Goal: Complete application form: Complete application form

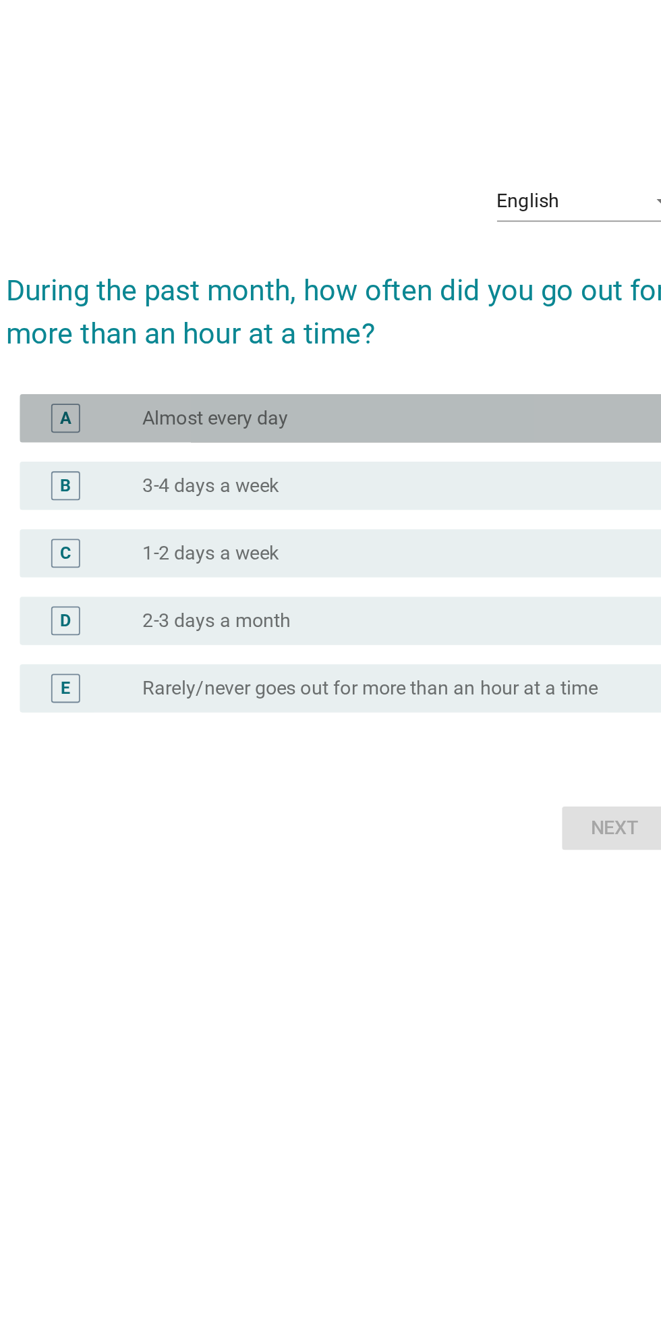
click at [422, 631] on div "A radio_button_unchecked Almost every day" at bounding box center [334, 617] width 368 height 27
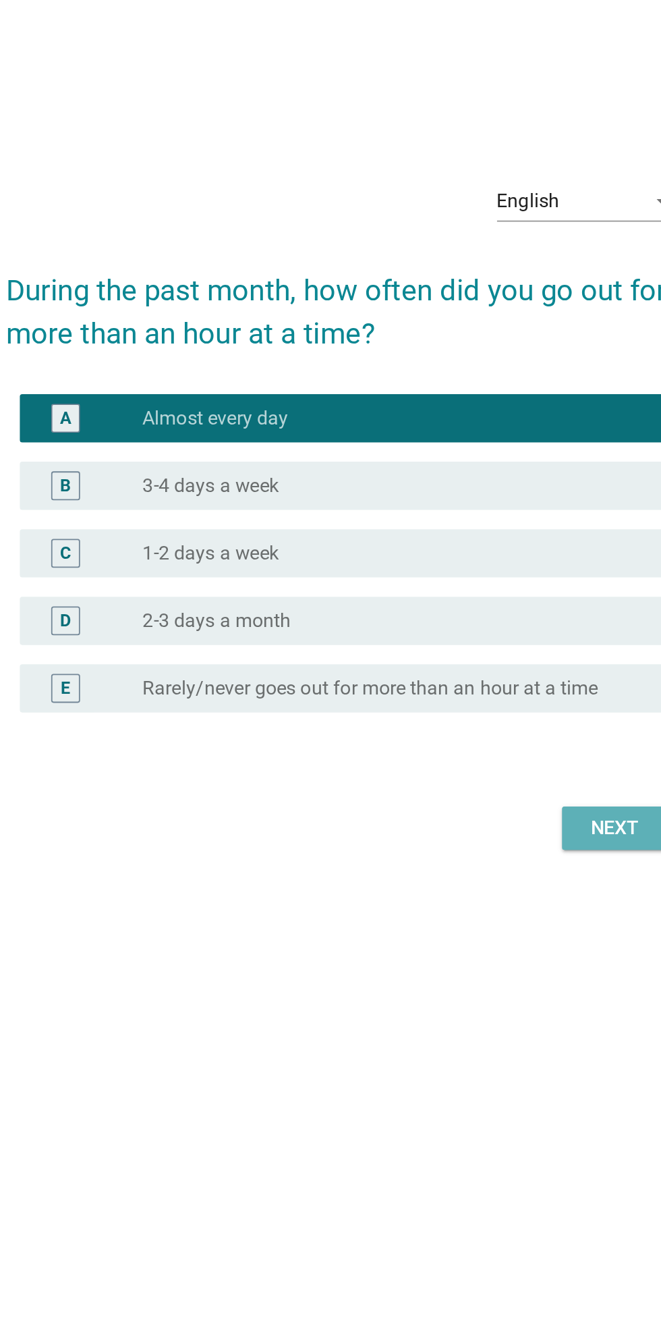
click at [478, 855] on div "Next" at bounding box center [484, 847] width 38 height 16
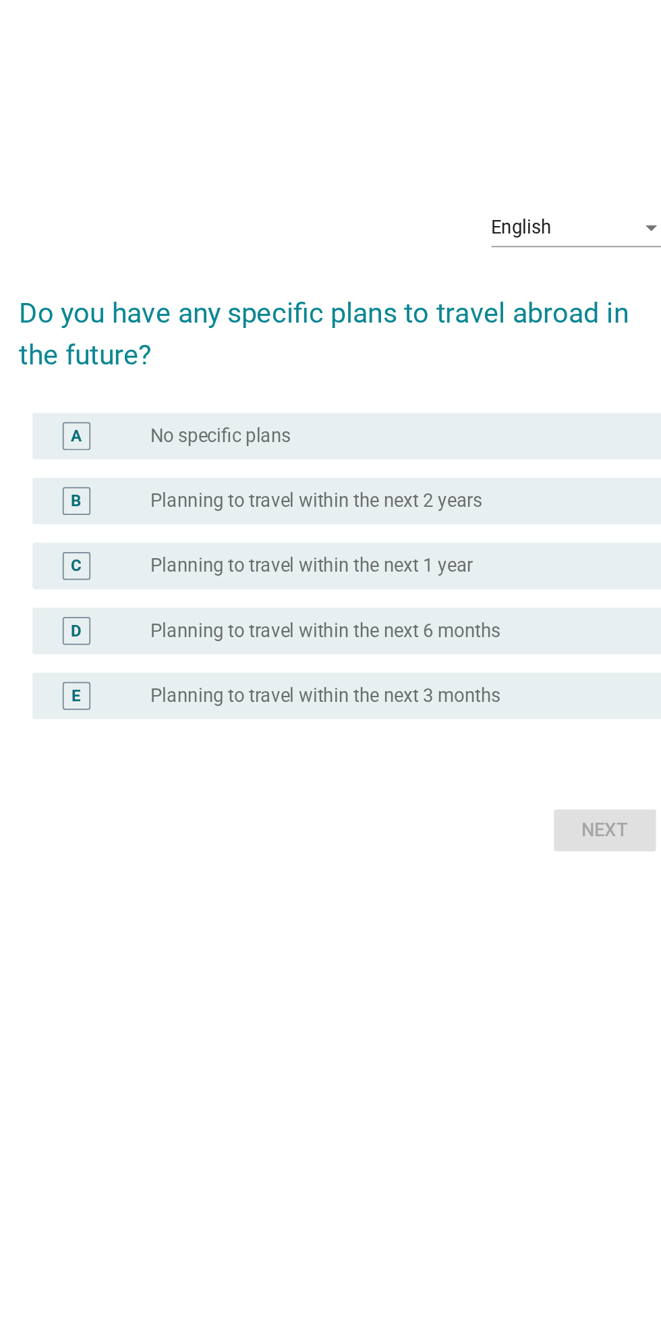
click at [482, 507] on div "English" at bounding box center [459, 496] width 82 height 22
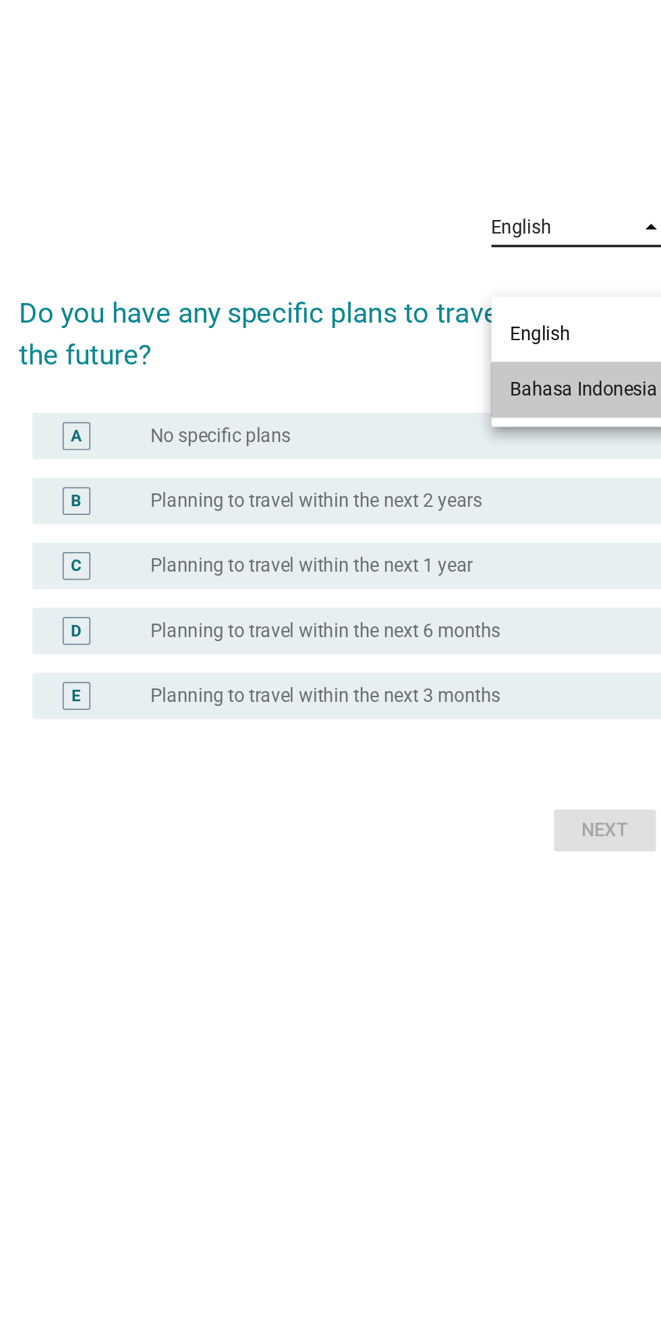
click at [493, 591] on div "Bahasa Indonesia" at bounding box center [471, 590] width 86 height 16
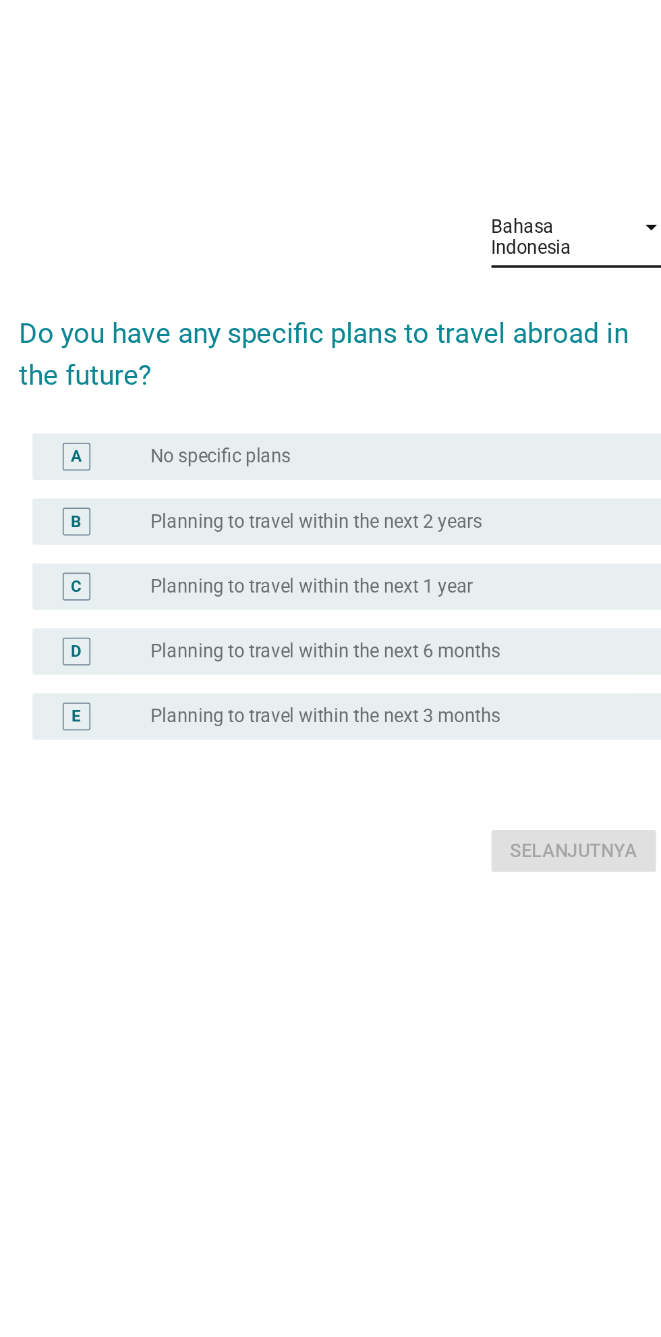
scroll to position [12, 0]
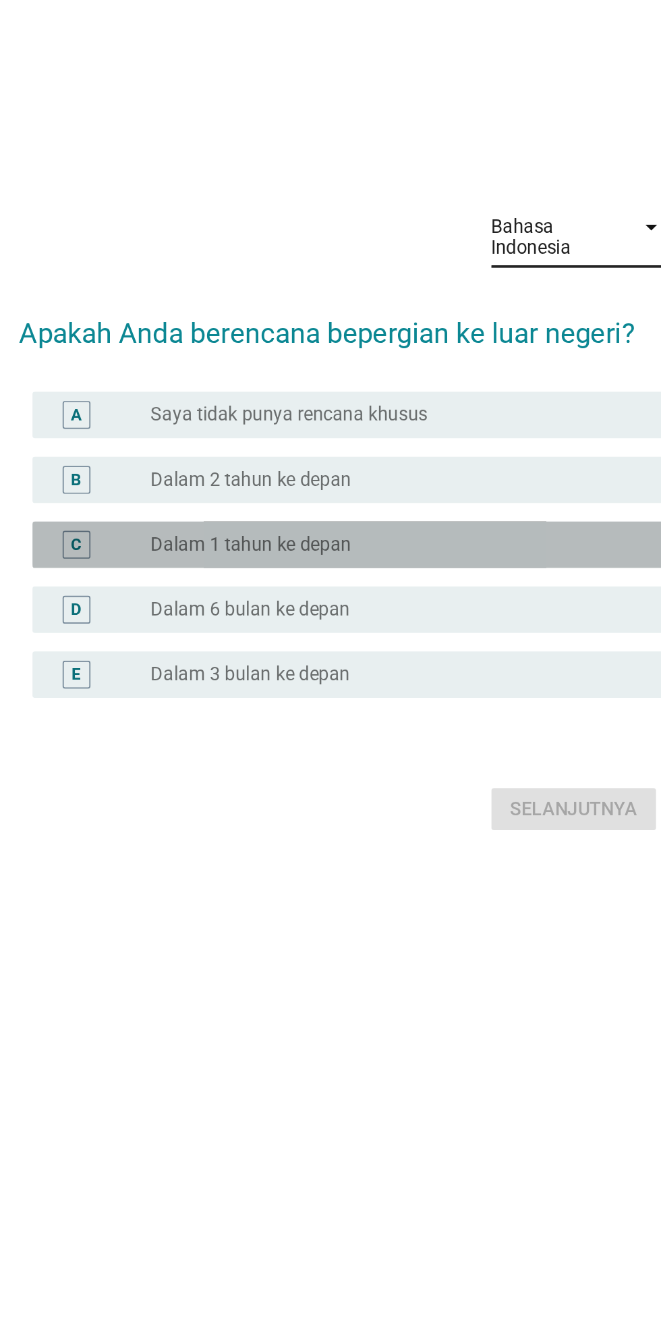
click at [392, 681] on div "radio_button_unchecked Dalam 1 tahun ke depan" at bounding box center [358, 674] width 278 height 13
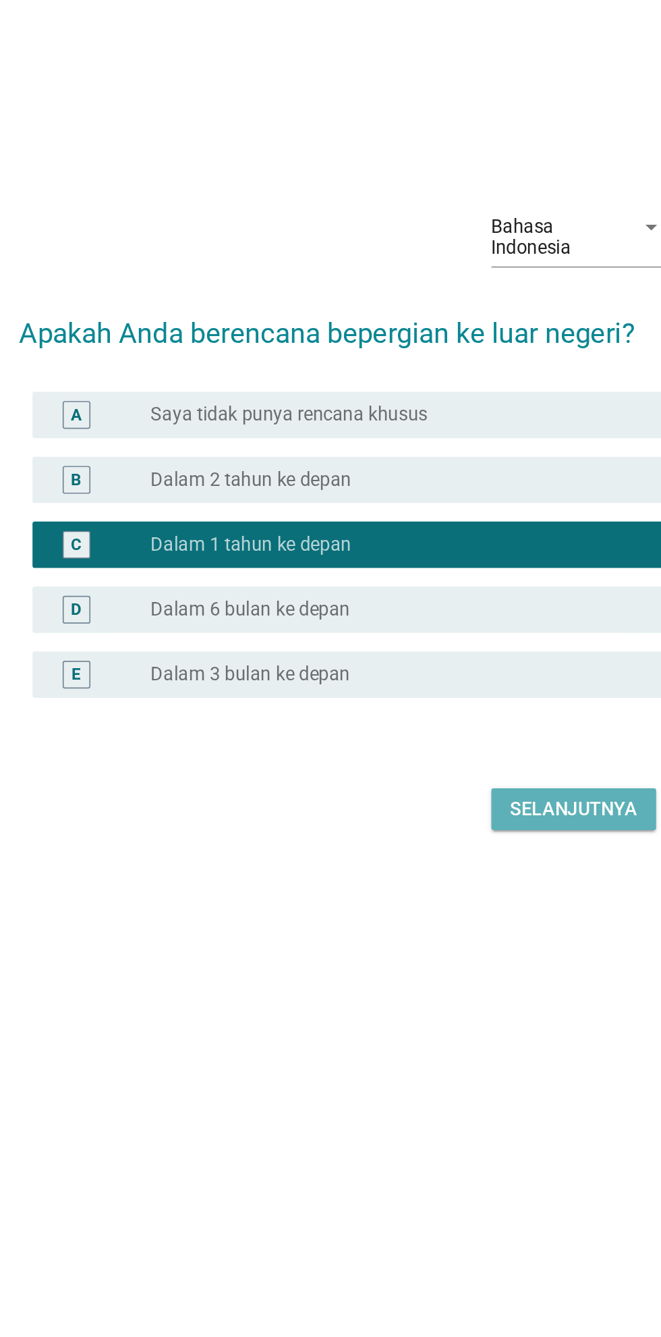
click at [466, 837] on div "Selanjutnya" at bounding box center [465, 828] width 74 height 16
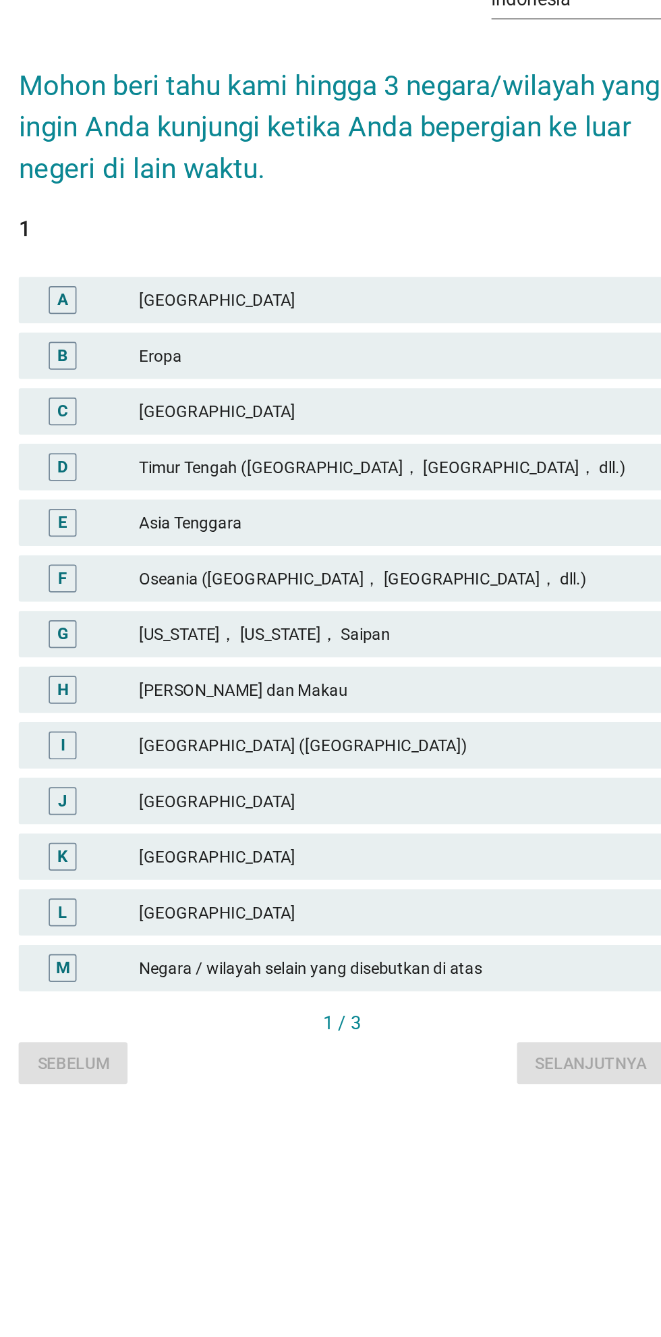
scroll to position [0, 0]
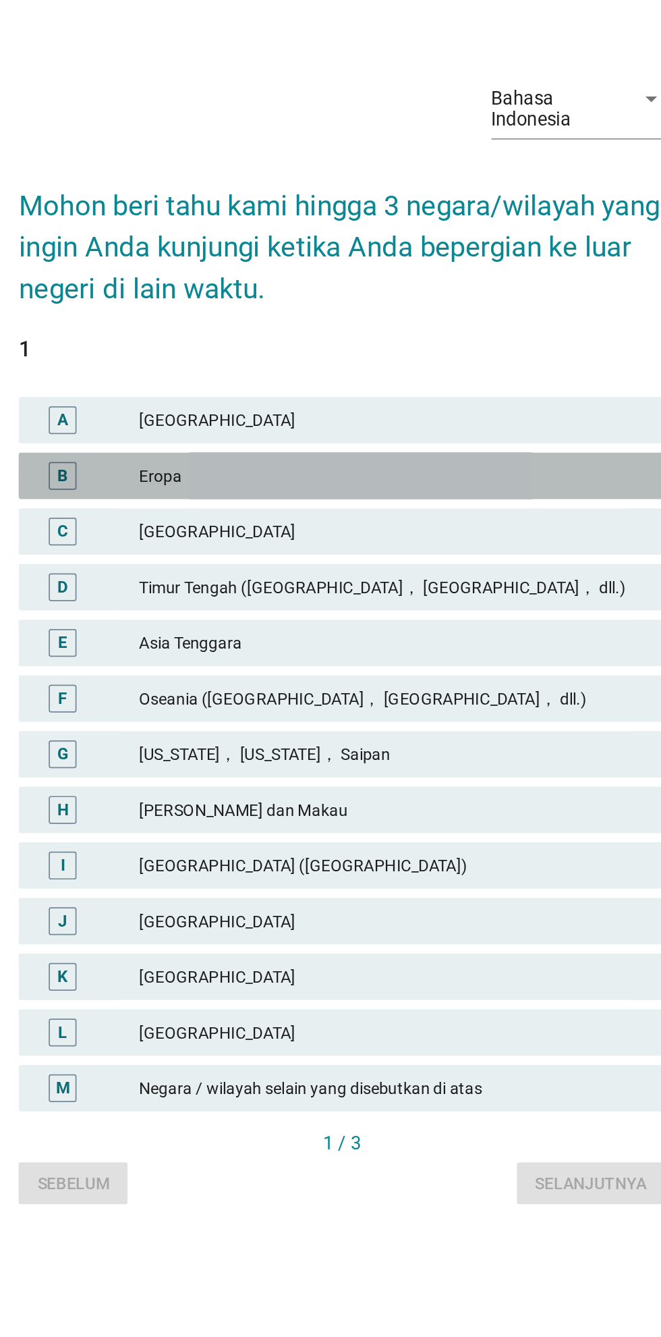
click at [443, 585] on div "Eropa" at bounding box center [361, 577] width 296 height 16
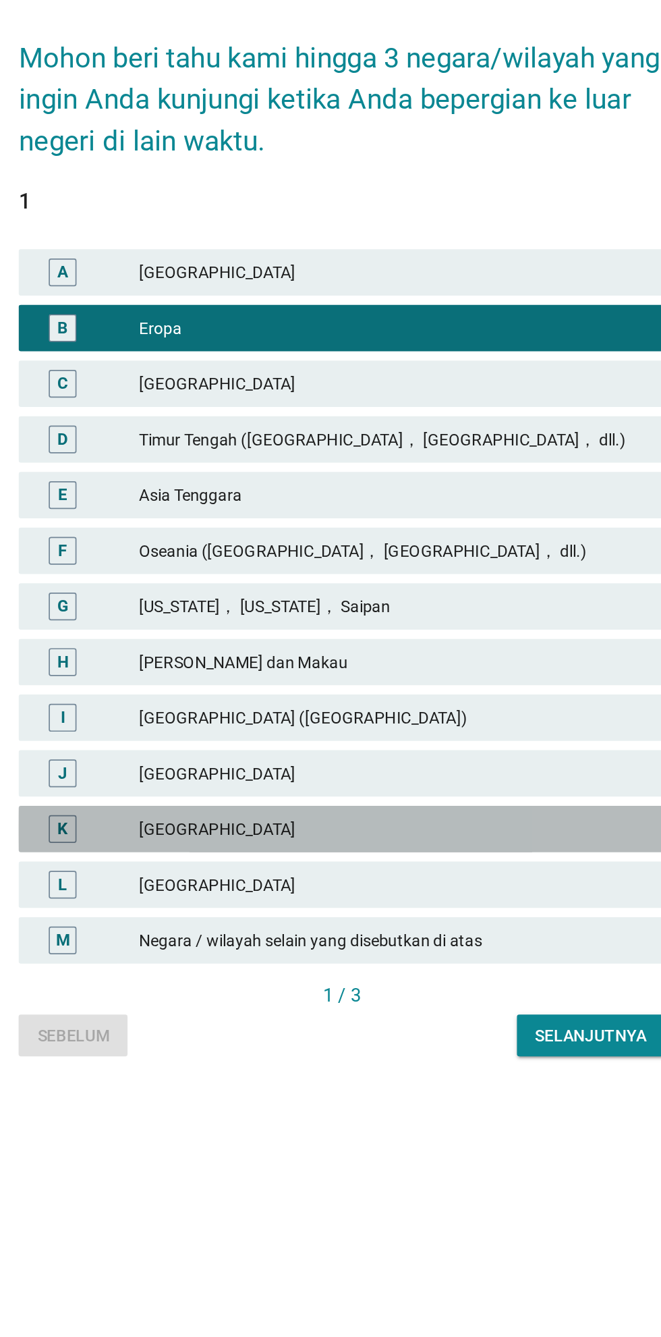
click at [325, 876] on div "[GEOGRAPHIC_DATA]" at bounding box center [361, 868] width 296 height 16
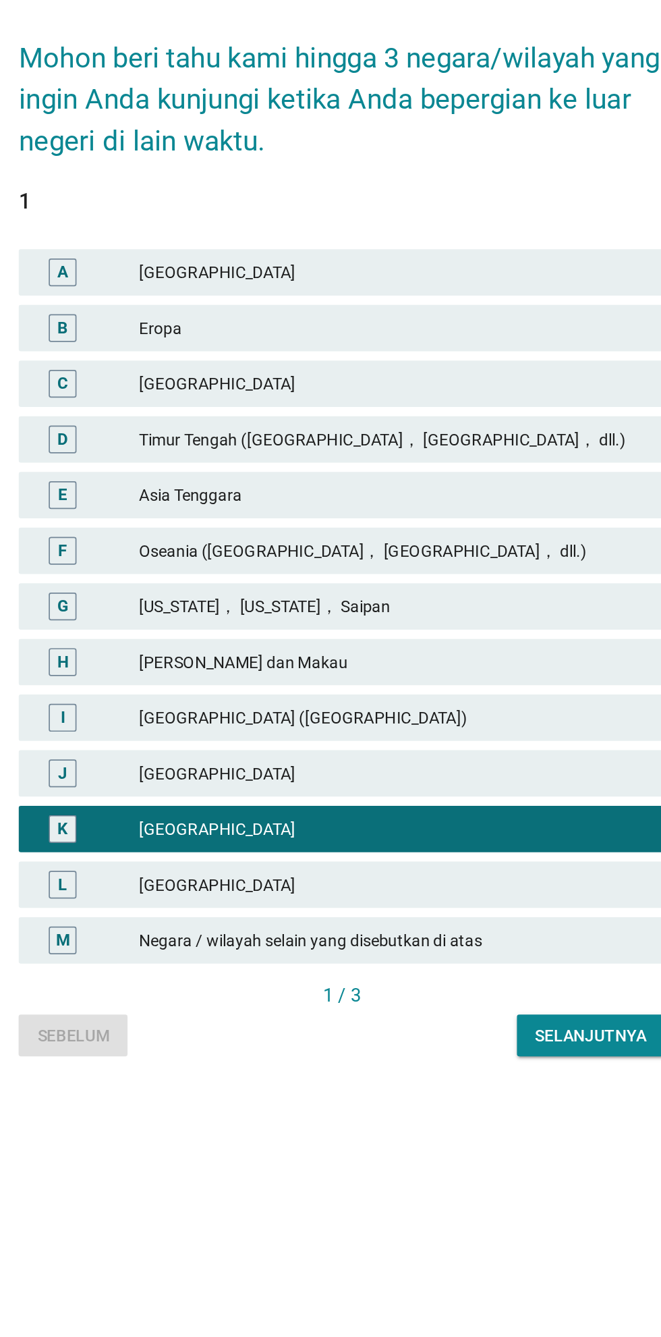
click at [409, 682] on div "Asia Tenggara" at bounding box center [361, 674] width 296 height 16
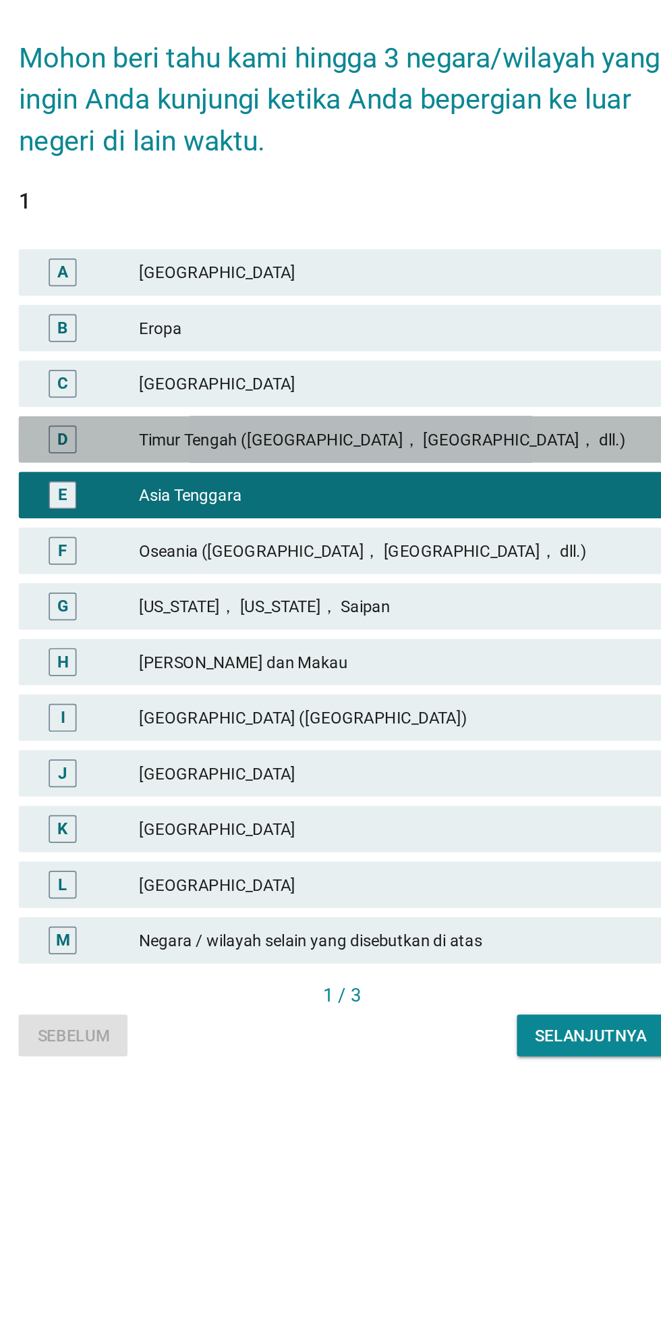
click at [421, 650] on div "Timur Tengah ([GEOGRAPHIC_DATA]， [GEOGRAPHIC_DATA]， dll.)" at bounding box center [361, 642] width 296 height 16
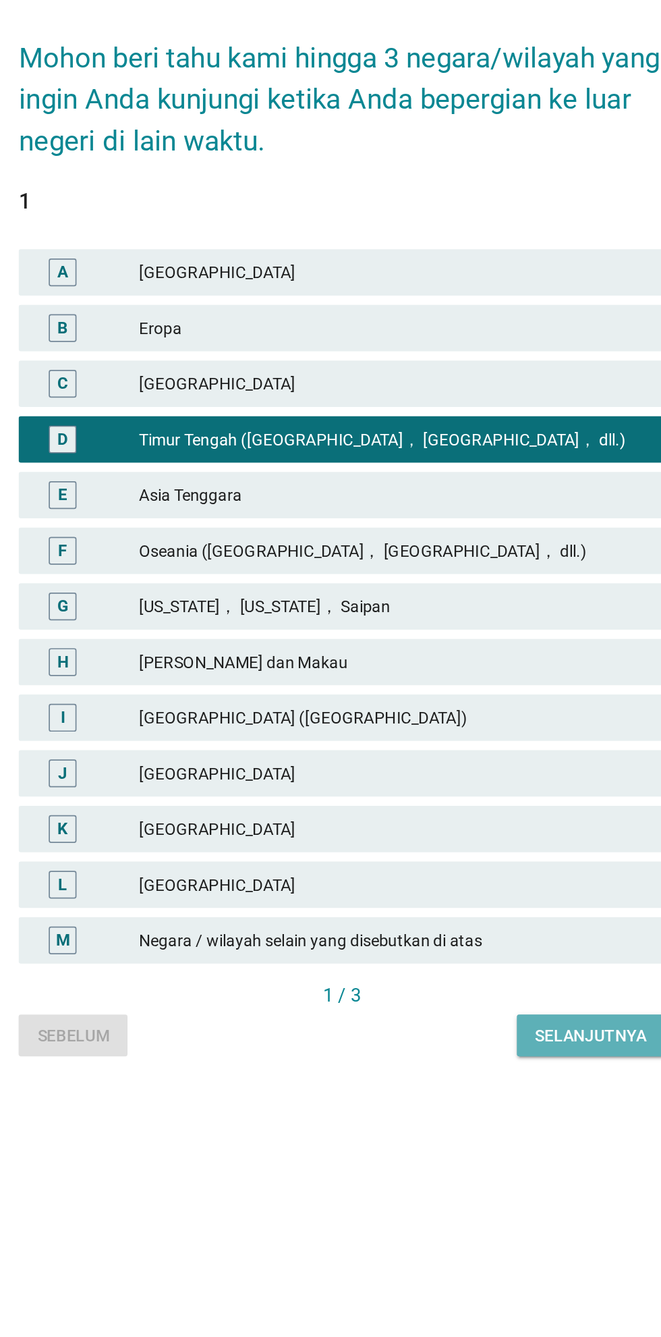
click at [461, 996] on div "Selanjutnya" at bounding box center [475, 989] width 65 height 14
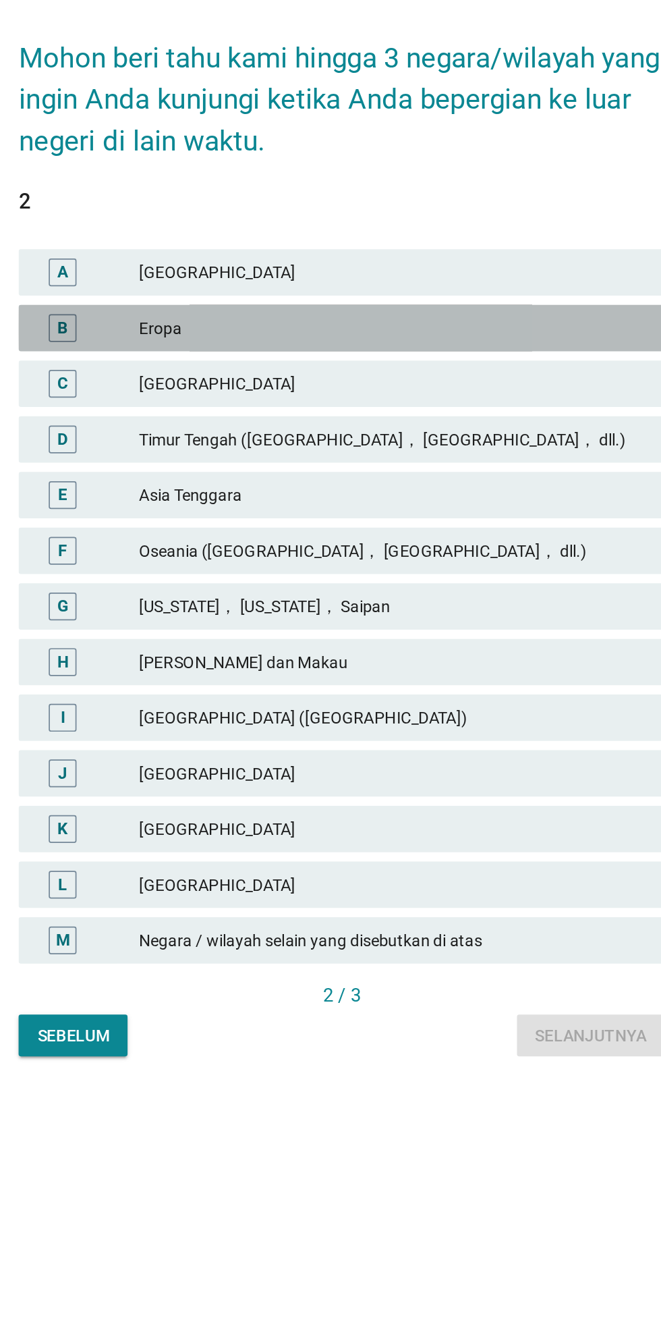
click at [399, 585] on div "Eropa" at bounding box center [361, 577] width 296 height 16
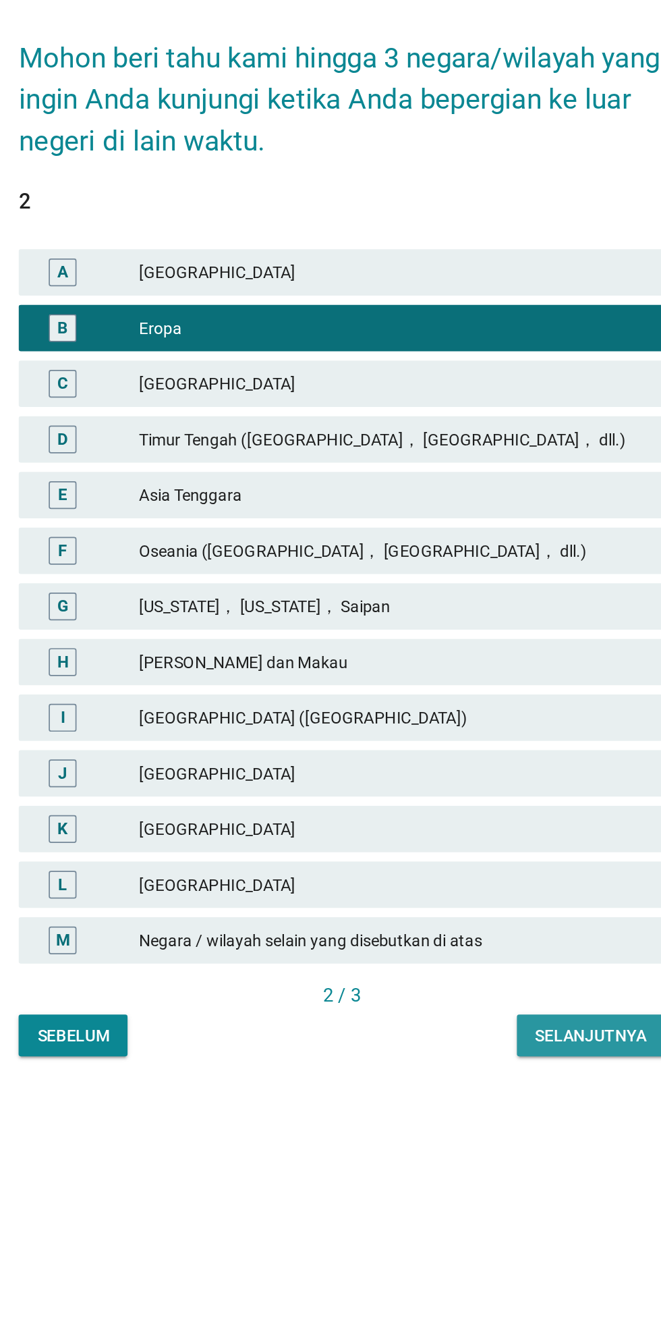
click at [466, 996] on div "Selanjutnya" at bounding box center [475, 989] width 65 height 14
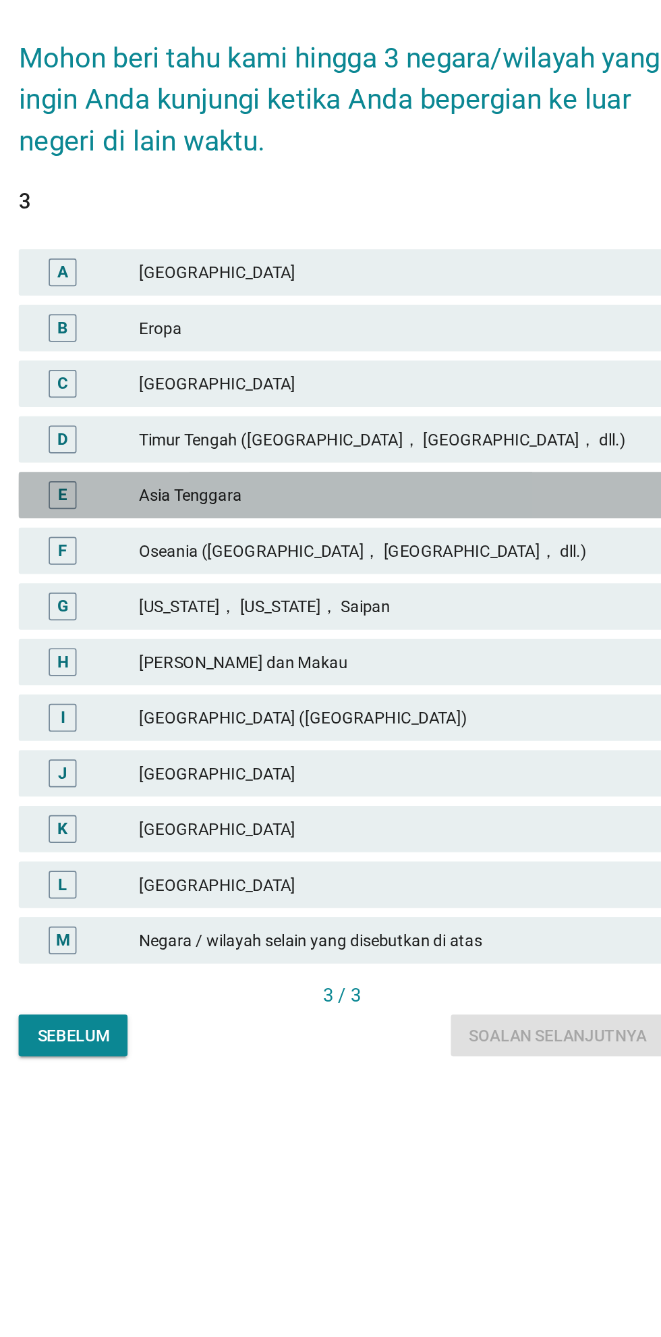
click at [375, 682] on div "Asia Tenggara" at bounding box center [361, 674] width 296 height 16
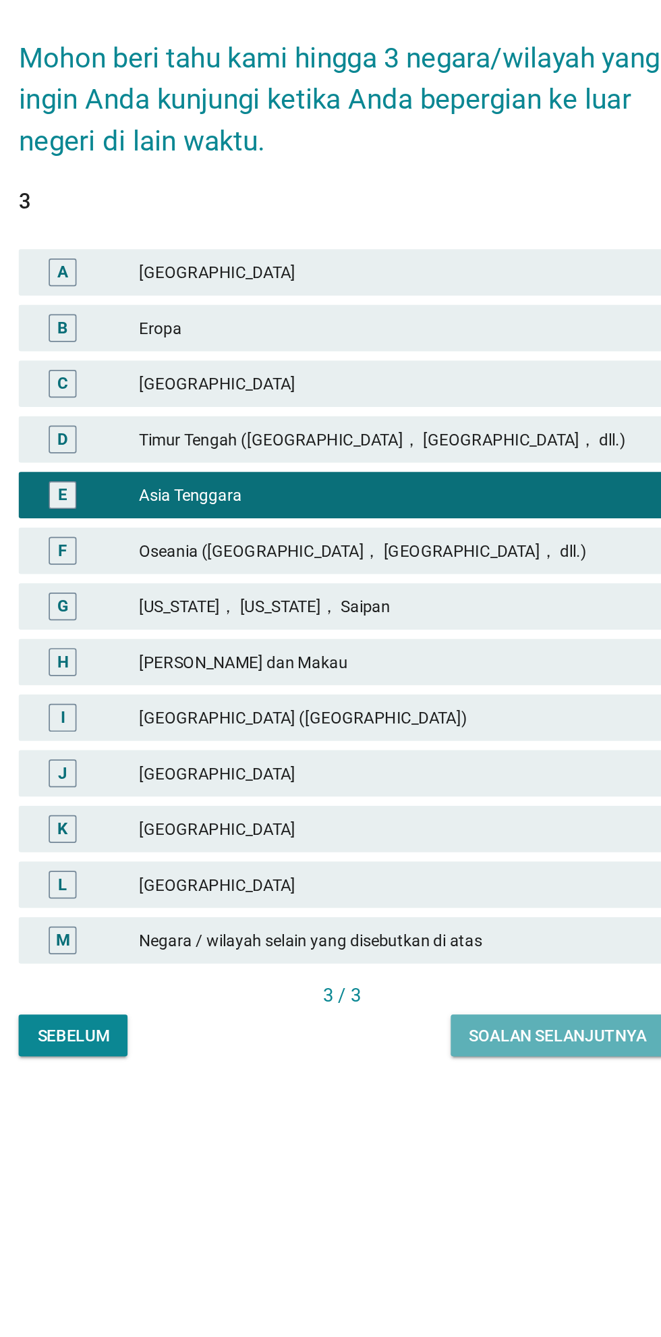
click at [436, 996] on div "Soalan selanjutnya" at bounding box center [456, 989] width 103 height 14
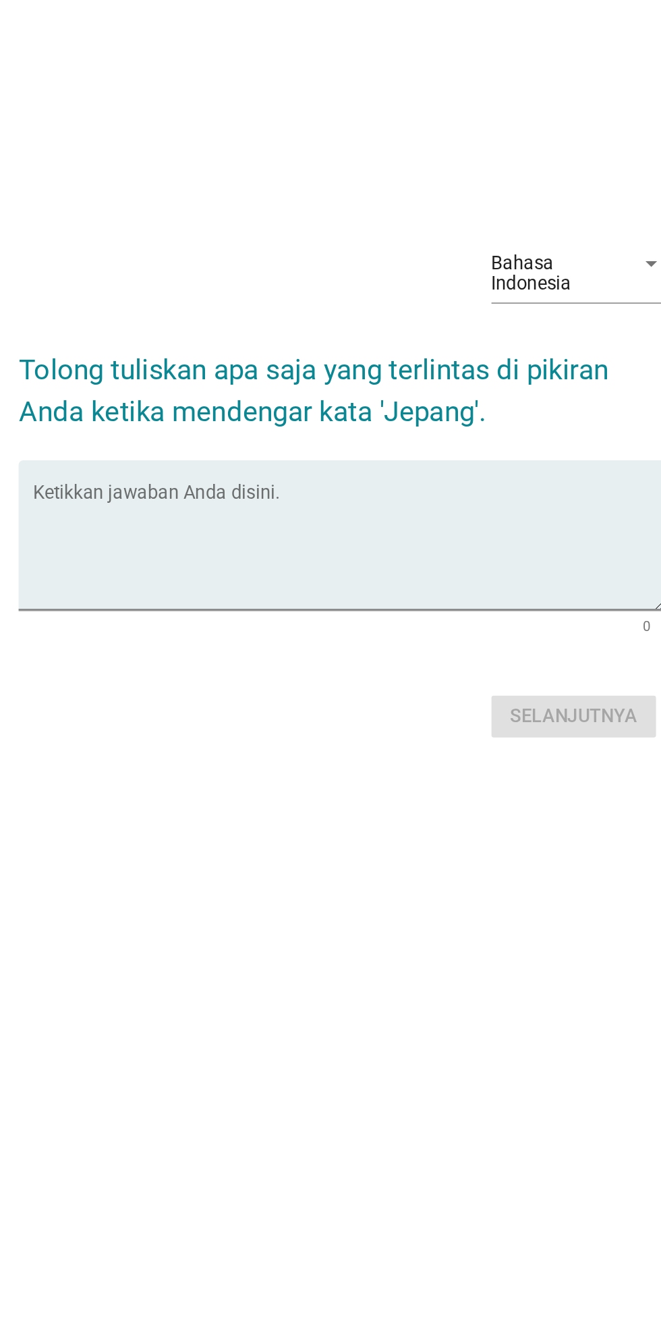
scroll to position [32, 0]
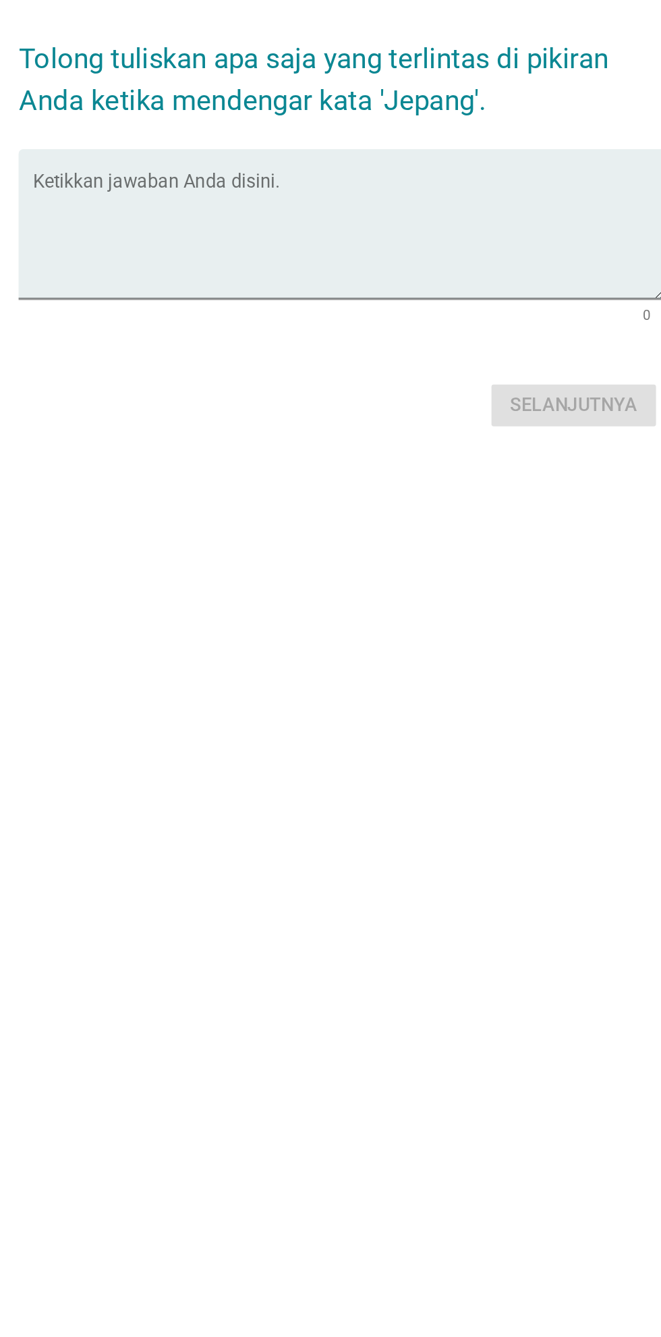
click at [380, 708] on textarea "Ketikkan jawaban Anda disini." at bounding box center [334, 673] width 368 height 71
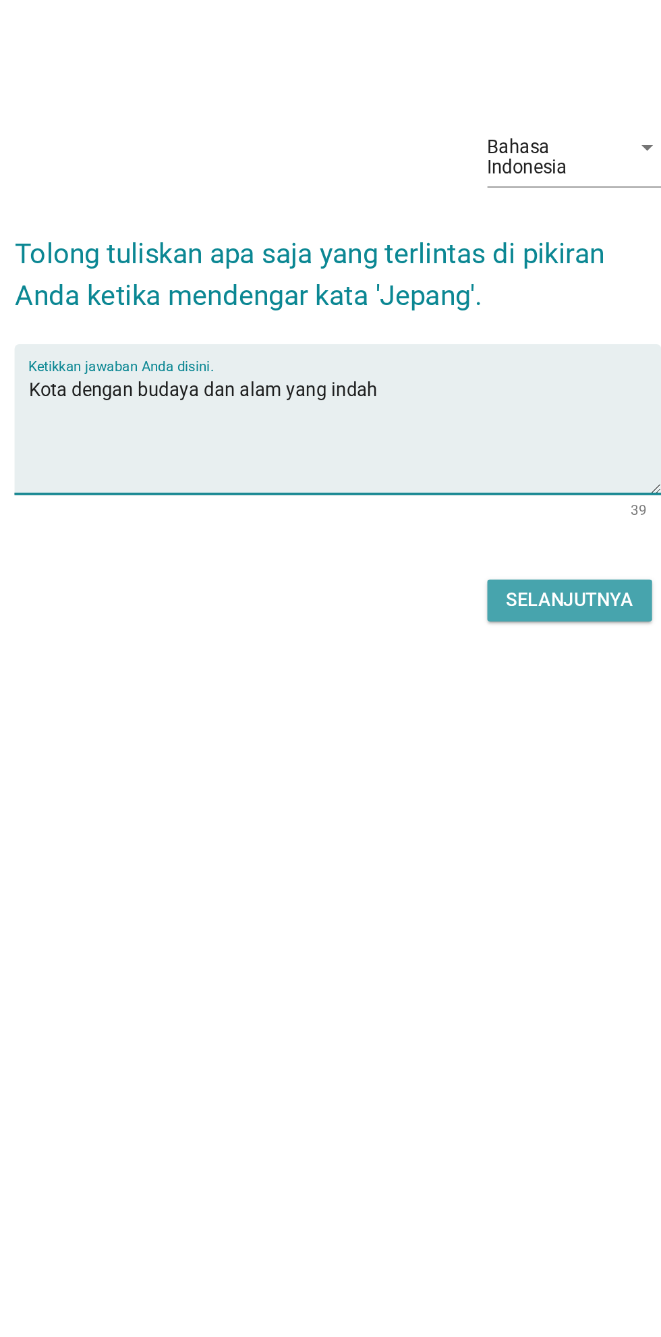
type textarea "Kota dengan budaya dan alam yang indah"
click at [447, 779] on div "Selanjutnya" at bounding box center [465, 770] width 74 height 16
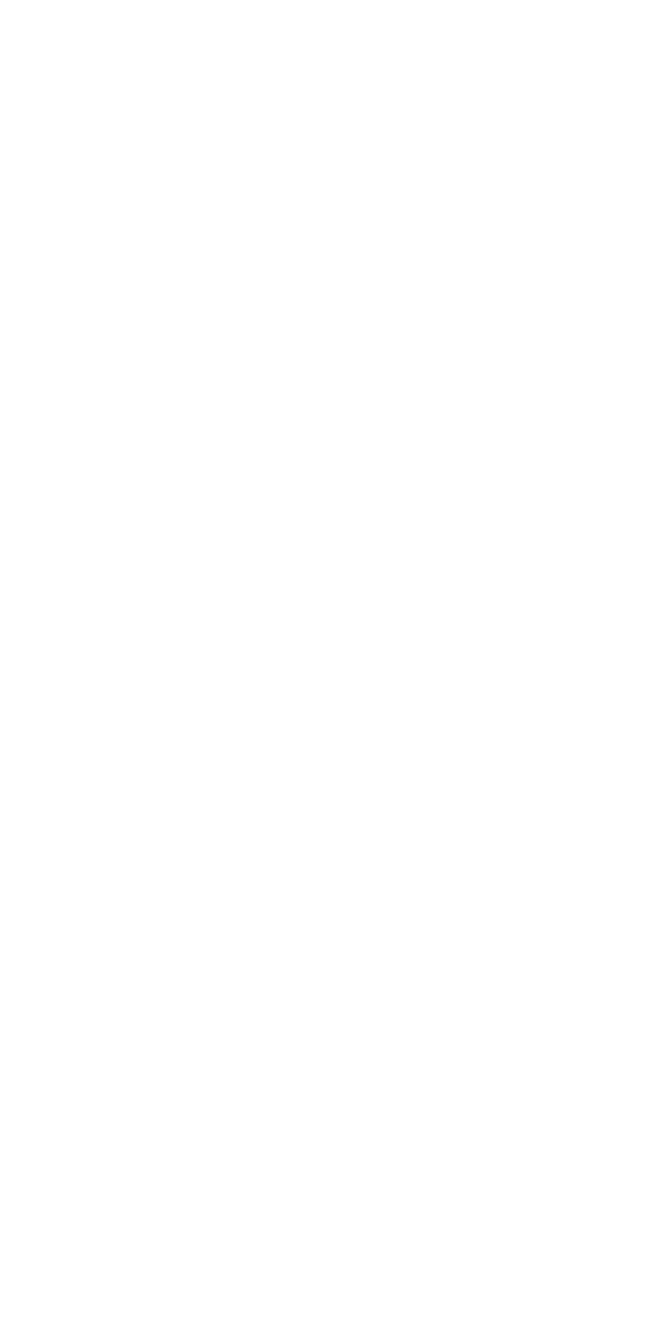
scroll to position [0, 0]
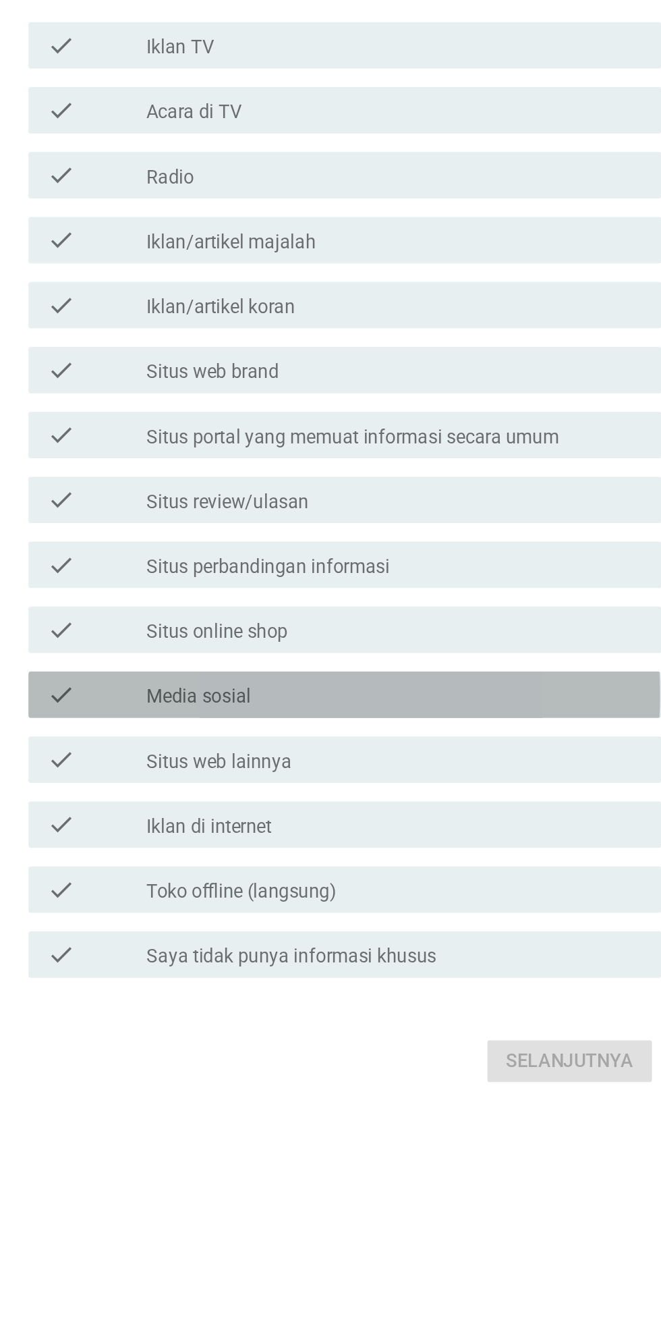
click at [415, 850] on div "check_box_outline_blank Media sosial" at bounding box center [363, 842] width 289 height 16
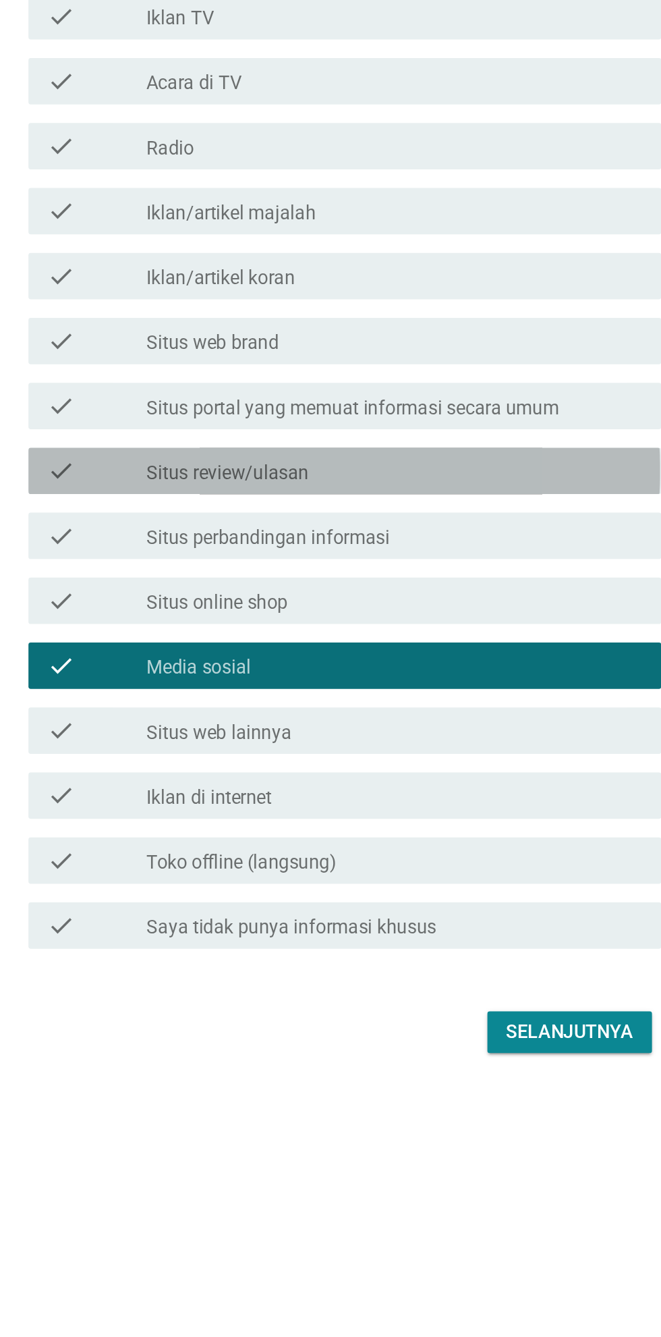
click at [426, 737] on div "check_box_outline_blank Situs review/ulasan" at bounding box center [363, 729] width 289 height 16
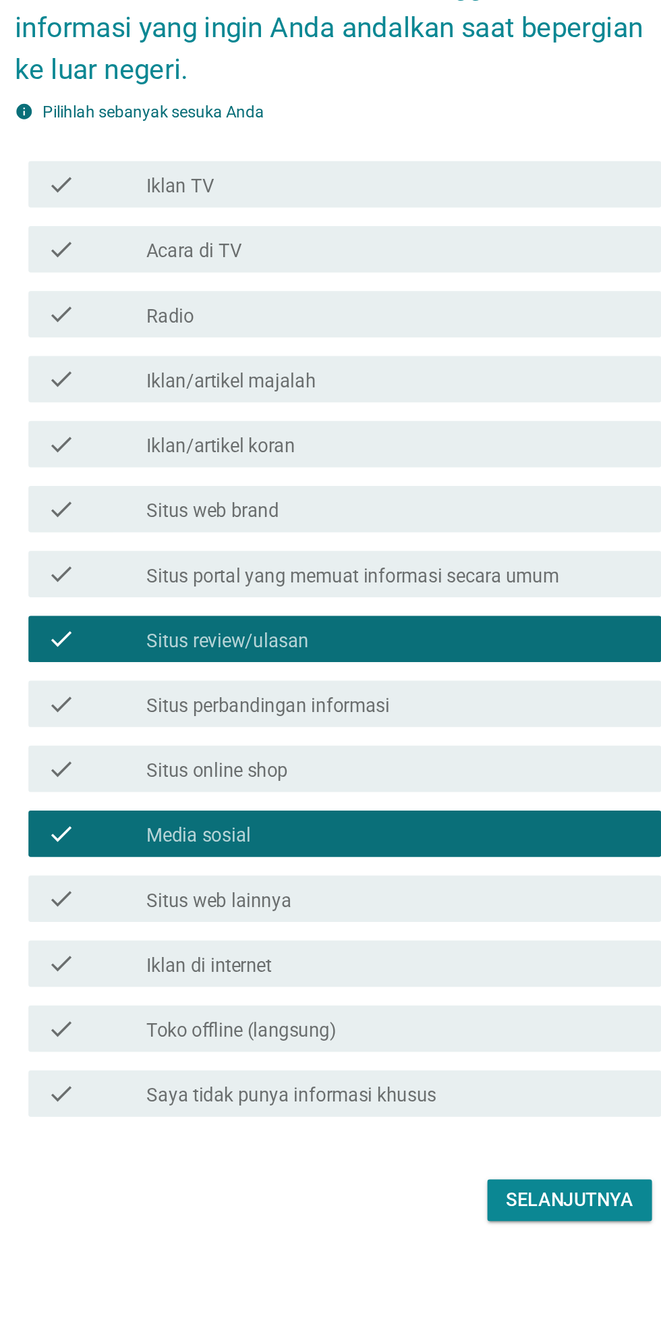
click at [415, 510] on div "check_box_outline_blank Acara di TV" at bounding box center [363, 502] width 289 height 16
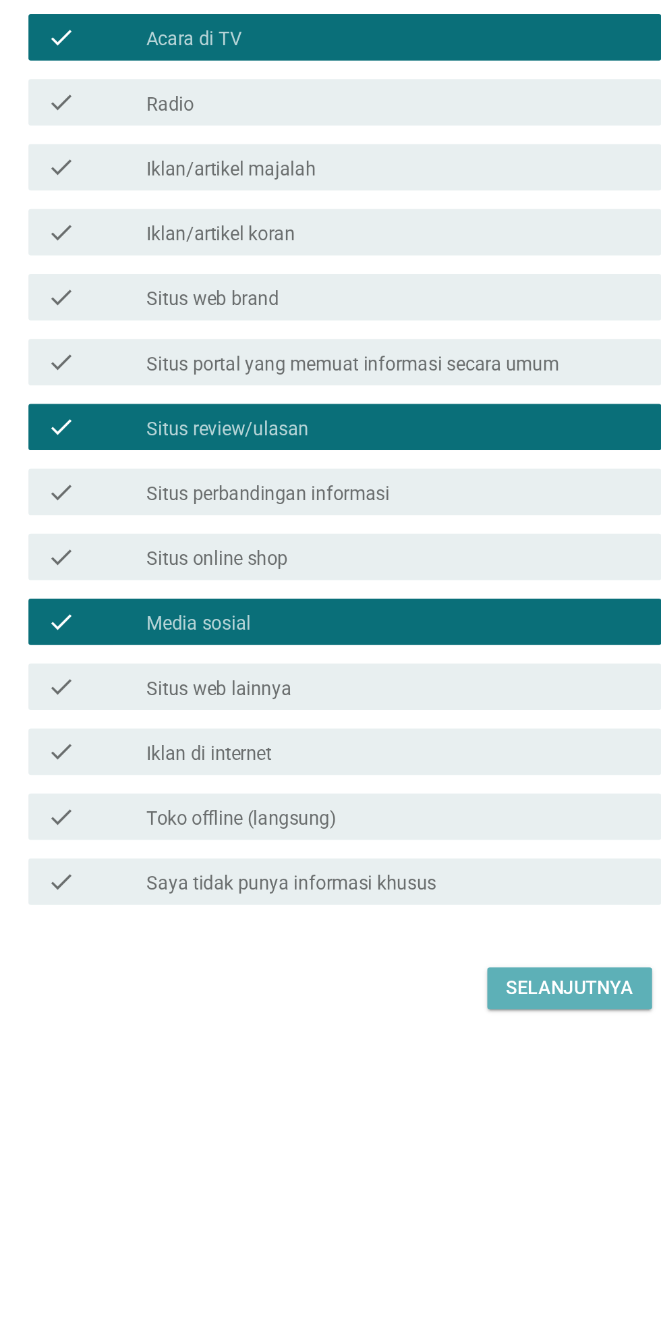
click at [468, 1063] on div "Selanjutnya" at bounding box center [465, 1055] width 74 height 16
